Goal: Task Accomplishment & Management: Manage account settings

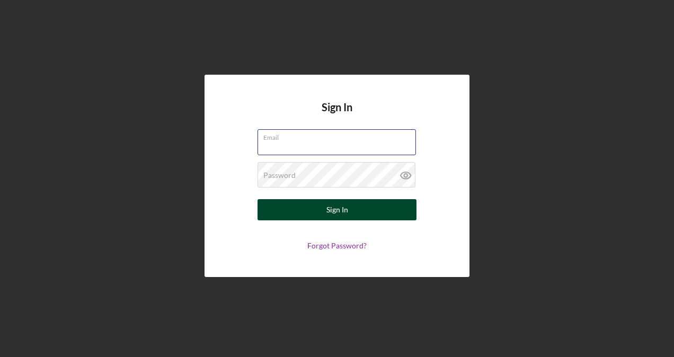
type input "[PERSON_NAME][EMAIL_ADDRESS][DOMAIN_NAME]"
click at [315, 210] on button "Sign In" at bounding box center [336, 209] width 159 height 21
